Goal: Information Seeking & Learning: Find specific page/section

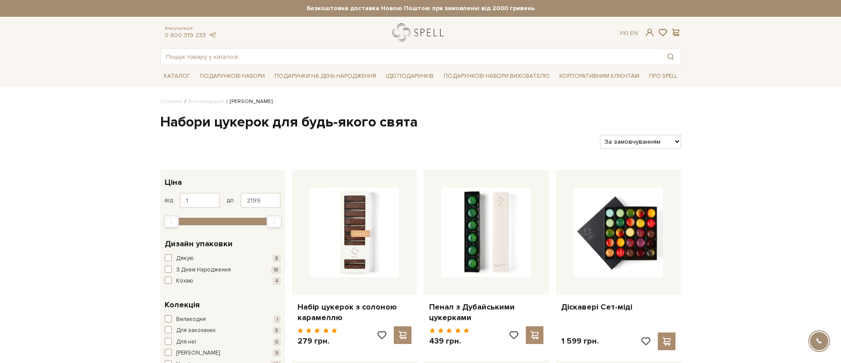
click at [421, 28] on link "logo" at bounding box center [420, 32] width 55 height 18
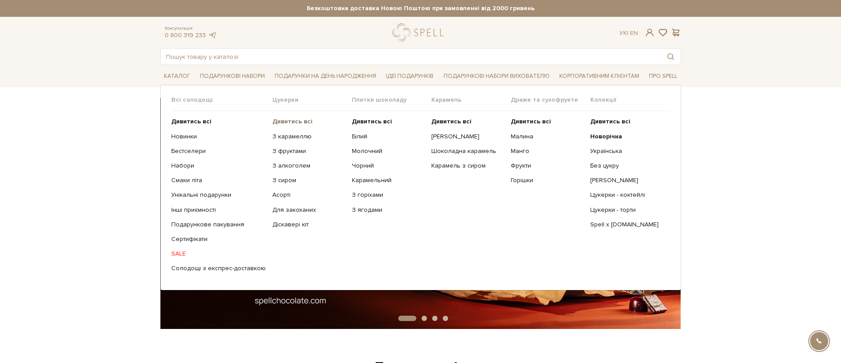
click at [276, 120] on b "Дивитись всі" at bounding box center [292, 121] width 40 height 8
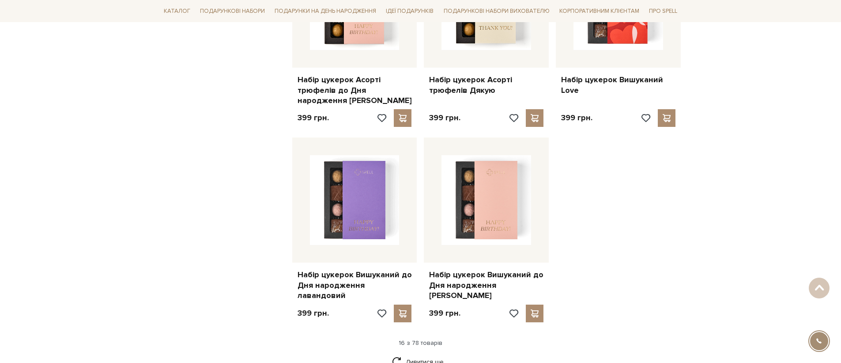
scroll to position [1035, 0]
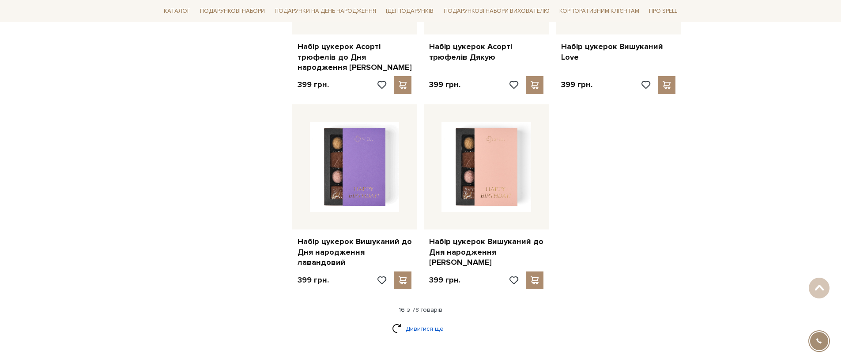
click at [427, 321] on link "Дивитися ще" at bounding box center [420, 328] width 57 height 15
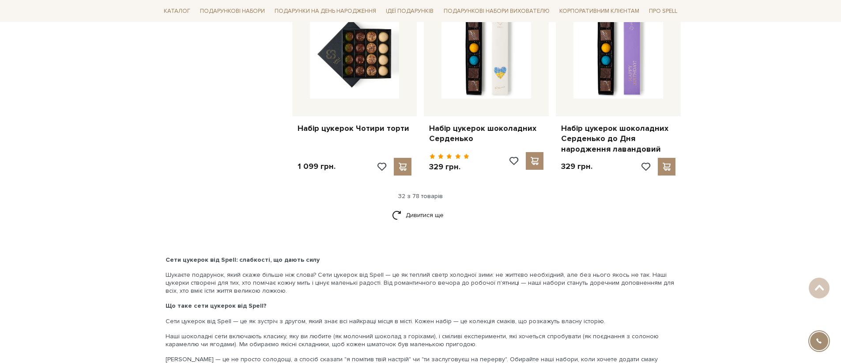
scroll to position [2157, 0]
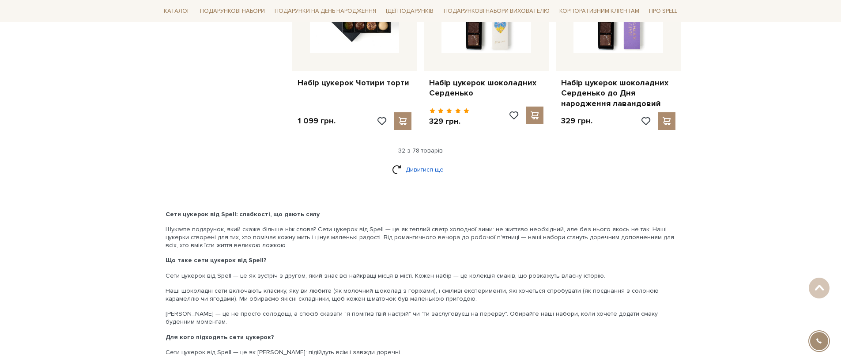
click at [393, 162] on link "Дивитися ще" at bounding box center [420, 169] width 57 height 15
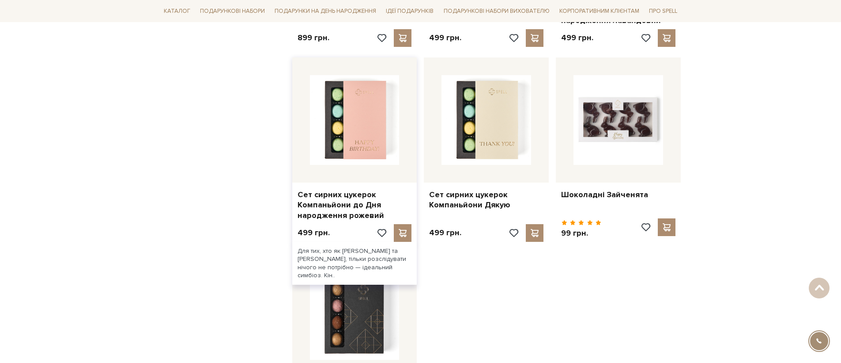
scroll to position [3161, 0]
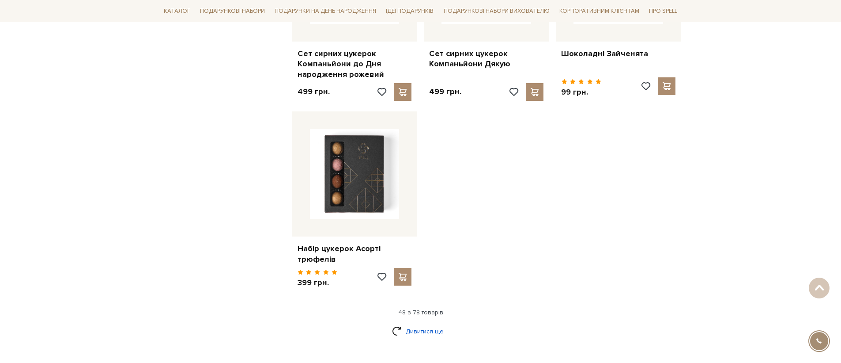
click at [420, 323] on link "Дивитися ще" at bounding box center [420, 330] width 57 height 15
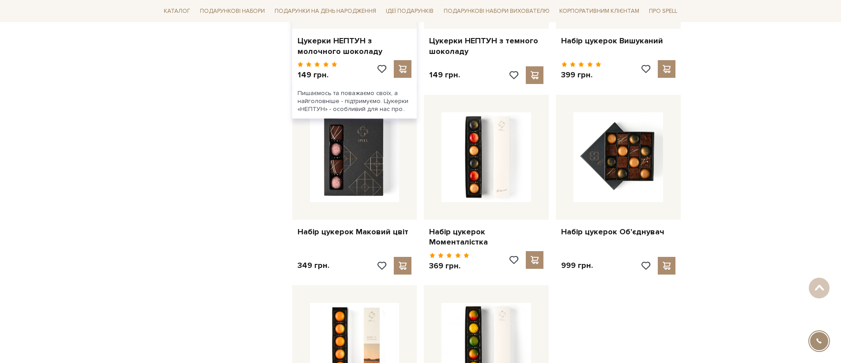
scroll to position [4065, 0]
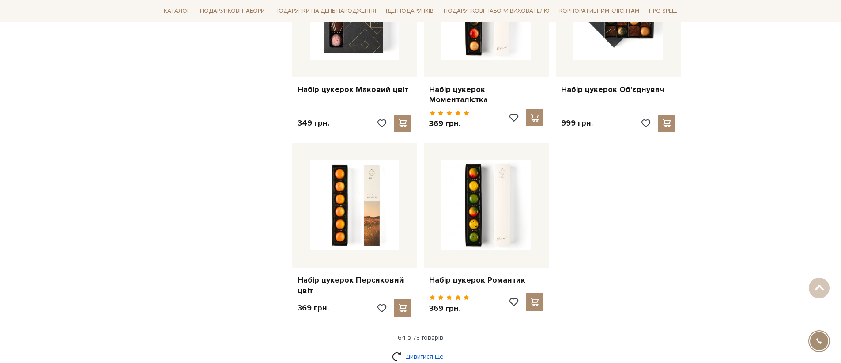
click at [420, 348] on link "Дивитися ще" at bounding box center [420, 355] width 57 height 15
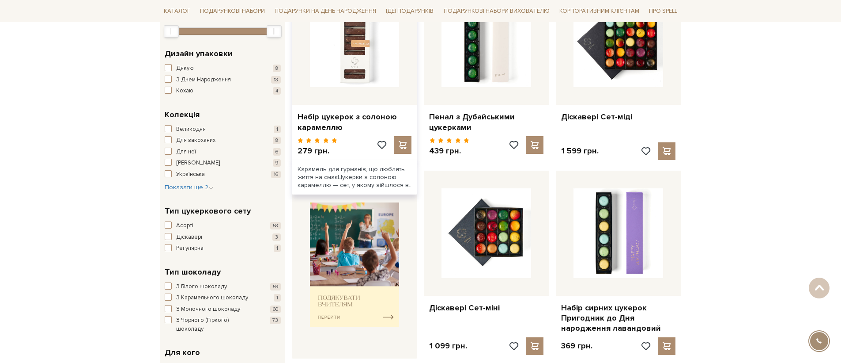
scroll to position [0, 0]
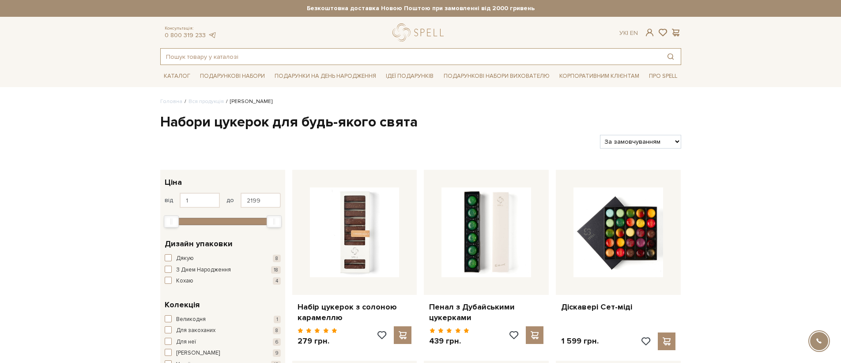
click at [382, 55] on input "text" at bounding box center [411, 57] width 500 height 16
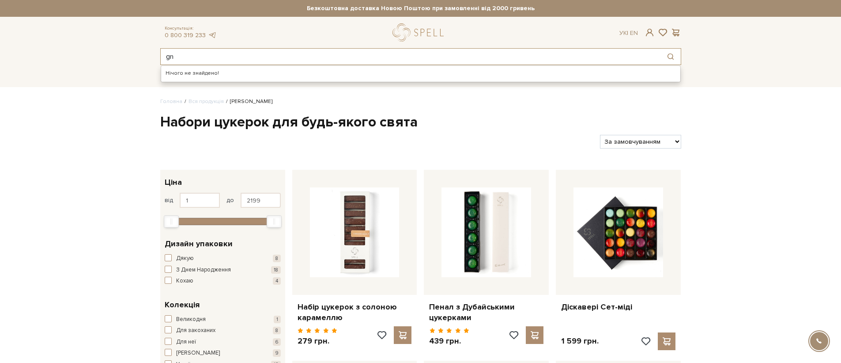
type input "g"
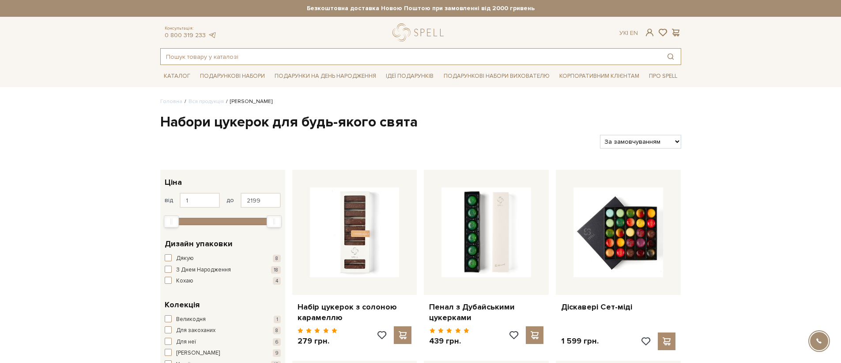
type input "п"
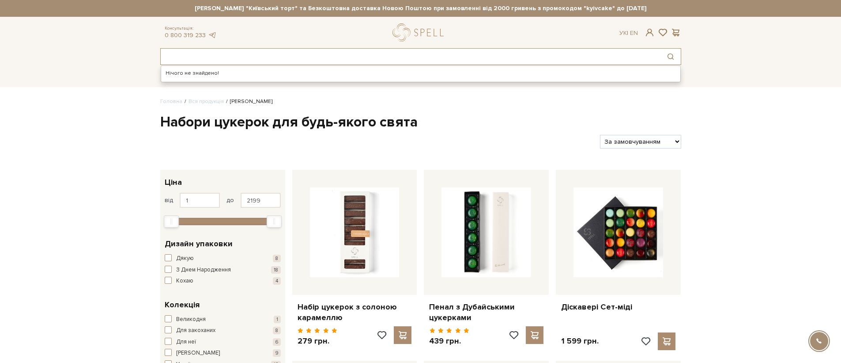
type input "ы"
type input "пташине молоко"
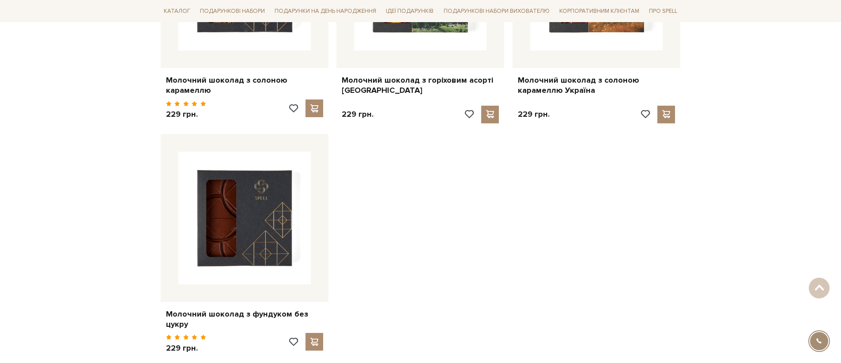
scroll to position [1279, 0]
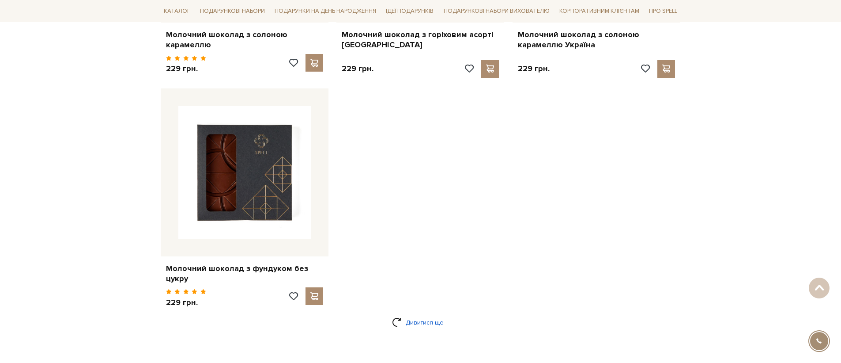
click at [400, 321] on link "Дивитися ще" at bounding box center [420, 321] width 57 height 15
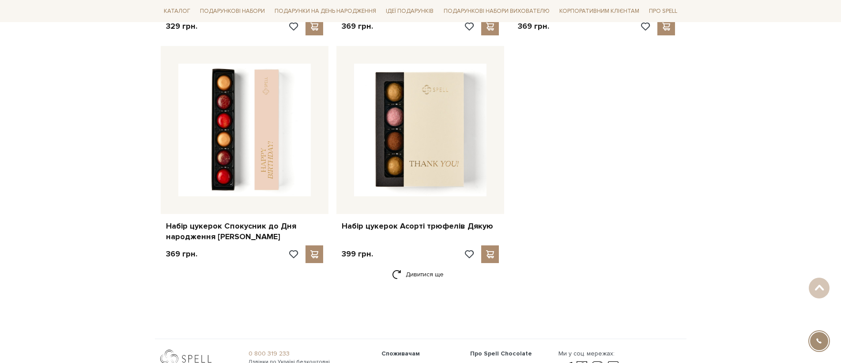
scroll to position [2572, 0]
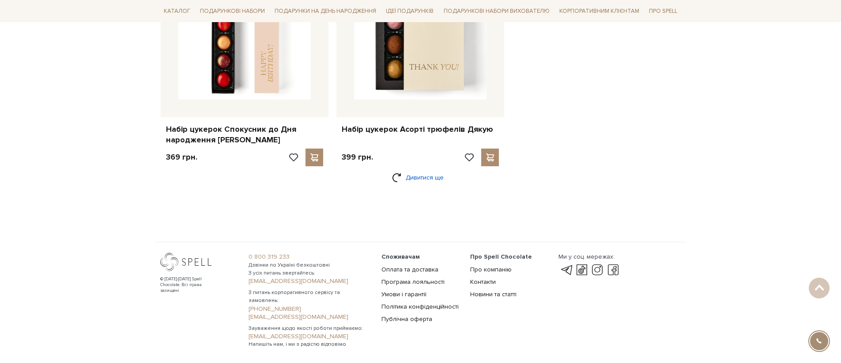
click at [408, 179] on link "Дивитися ще" at bounding box center [420, 177] width 57 height 15
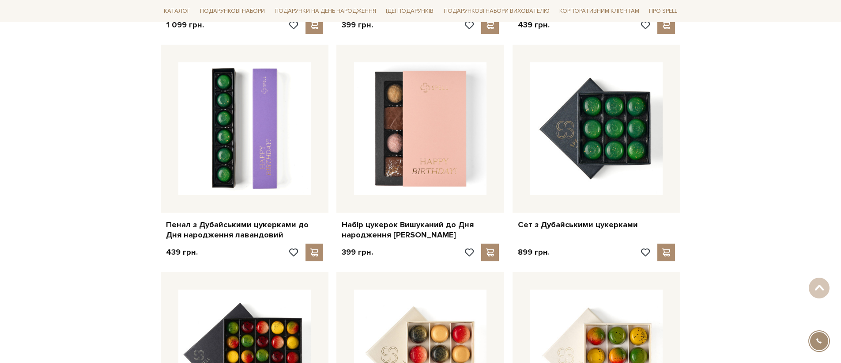
scroll to position [3730, 0]
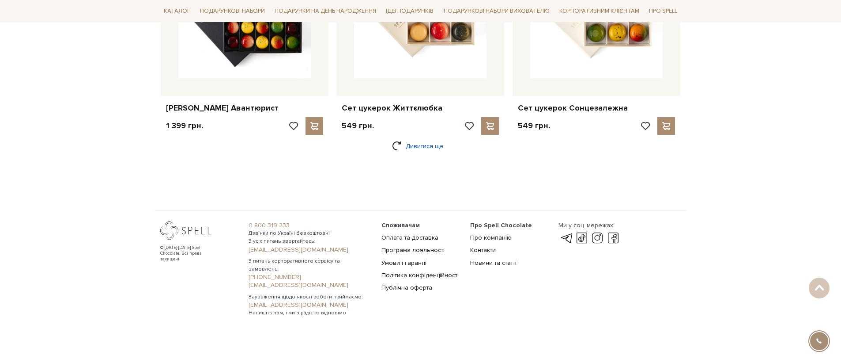
click at [423, 145] on link "Дивитися ще" at bounding box center [420, 145] width 57 height 15
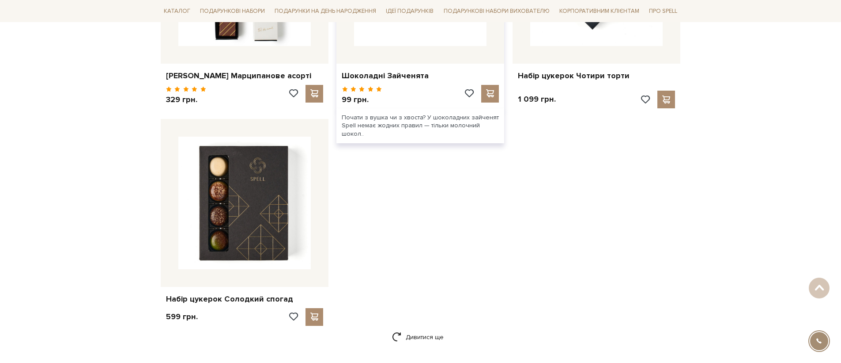
scroll to position [5061, 0]
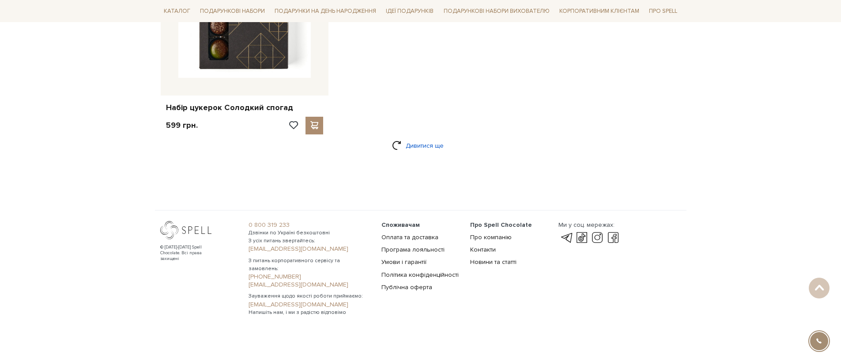
click at [413, 146] on link "Дивитися ще" at bounding box center [420, 145] width 57 height 15
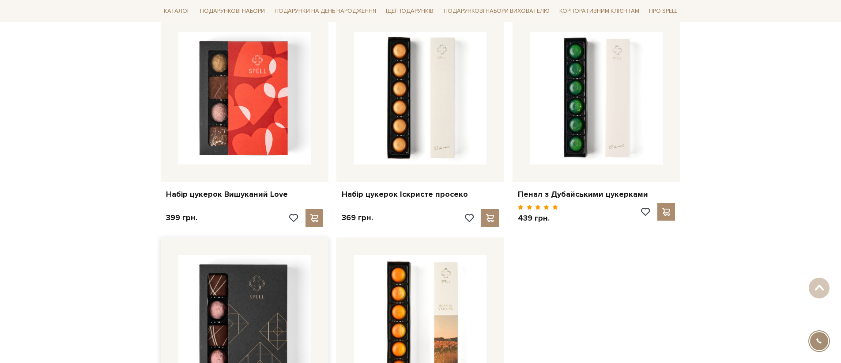
scroll to position [6172, 0]
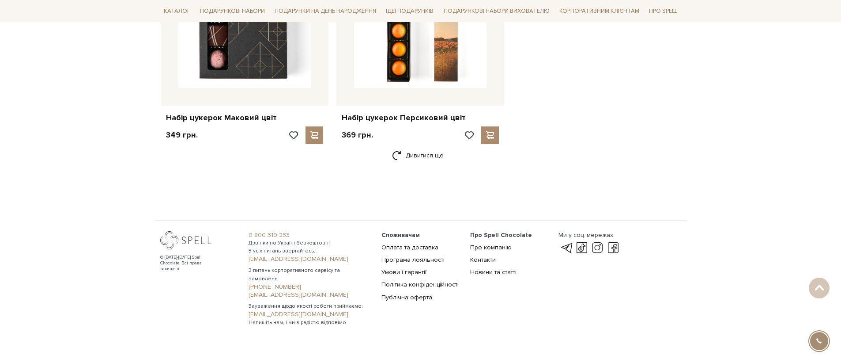
click at [413, 157] on div "Дивитися ще" at bounding box center [420, 160] width 521 height 26
click at [415, 151] on link "Дивитися ще" at bounding box center [420, 154] width 57 height 15
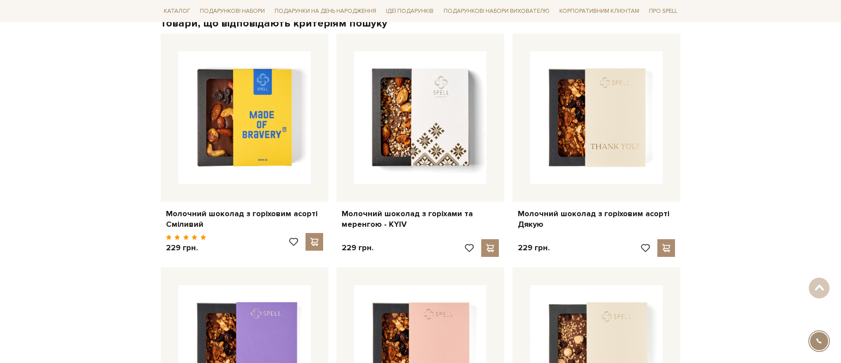
scroll to position [0, 0]
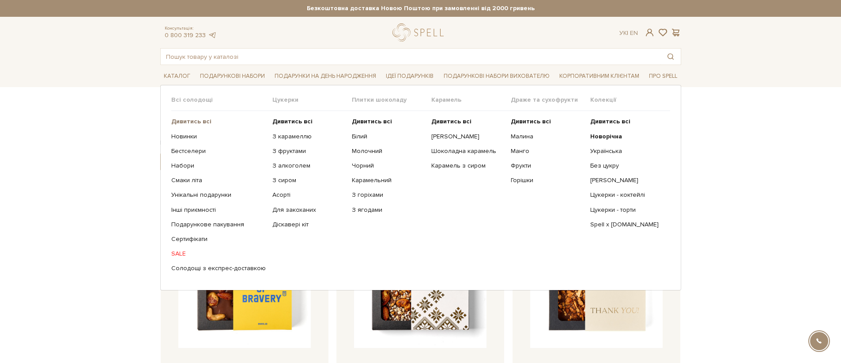
click at [193, 125] on b "Дивитись всі" at bounding box center [191, 121] width 40 height 8
